Goal: Navigation & Orientation: Find specific page/section

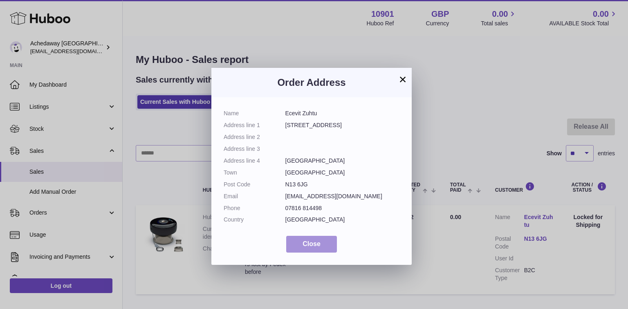
click at [310, 244] on span "Close" at bounding box center [311, 243] width 18 height 7
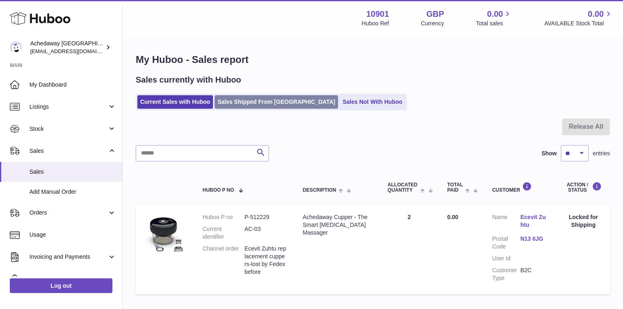
click at [262, 101] on link "Sales Shipped From [GEOGRAPHIC_DATA]" at bounding box center [276, 101] width 123 height 13
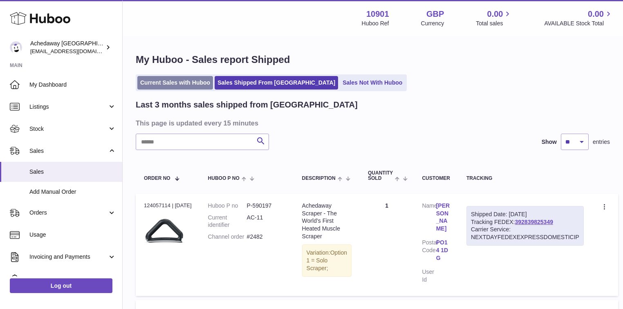
click at [172, 82] on link "Current Sales with Huboo" at bounding box center [175, 82] width 76 height 13
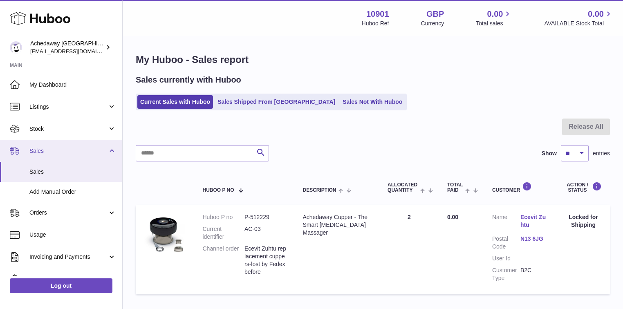
click at [54, 149] on span "Sales" at bounding box center [68, 151] width 78 height 8
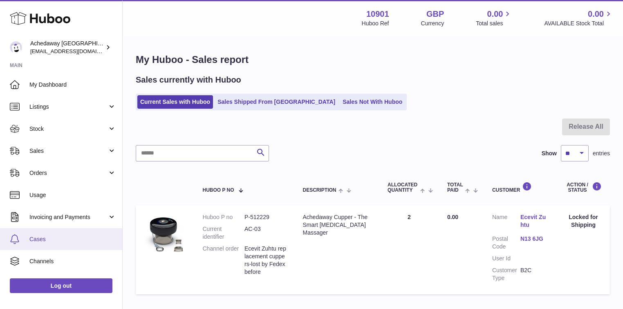
click at [47, 233] on link "Cases" at bounding box center [61, 239] width 122 height 22
